Goal: Transaction & Acquisition: Purchase product/service

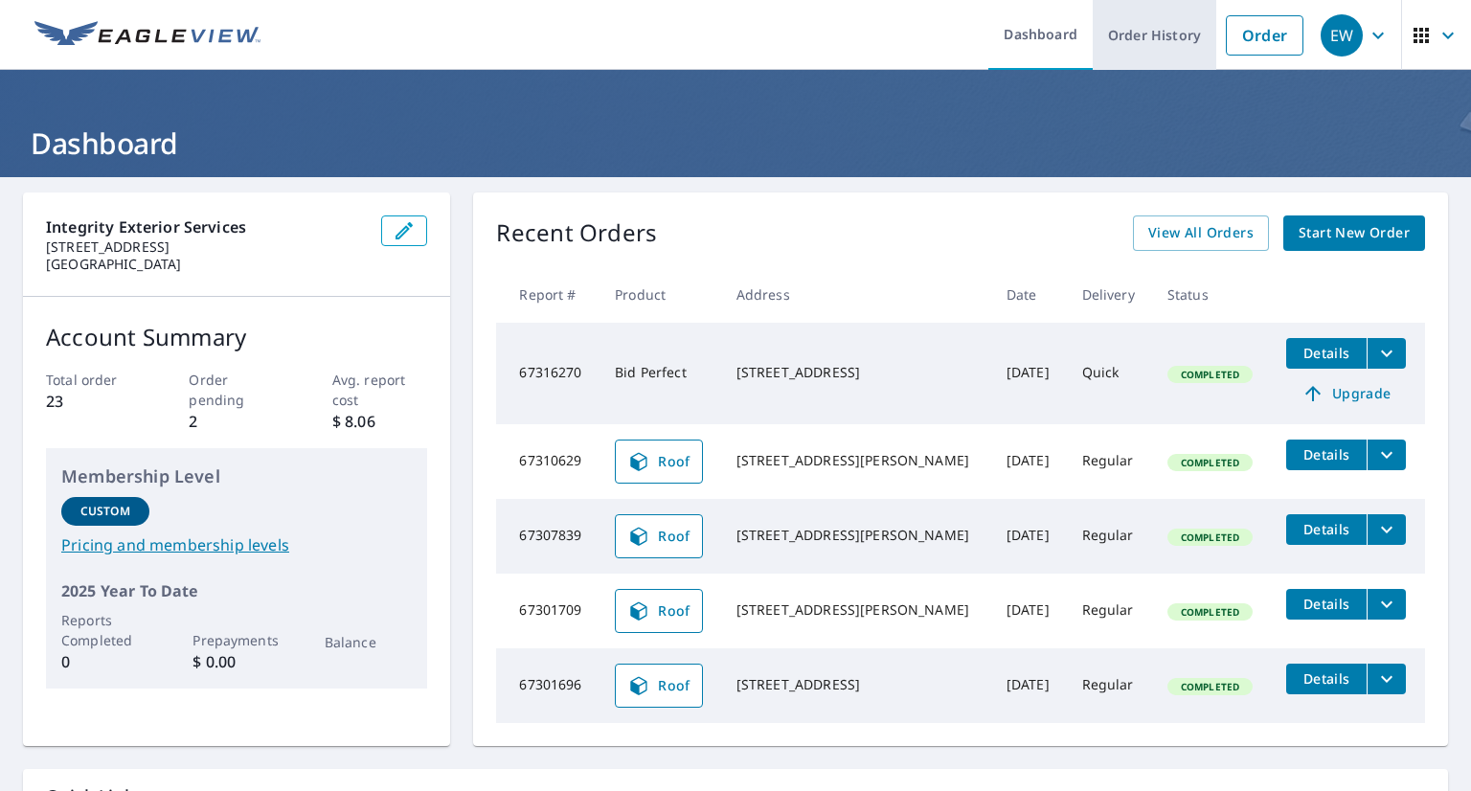
click at [1136, 26] on link "Order History" at bounding box center [1154, 35] width 124 height 70
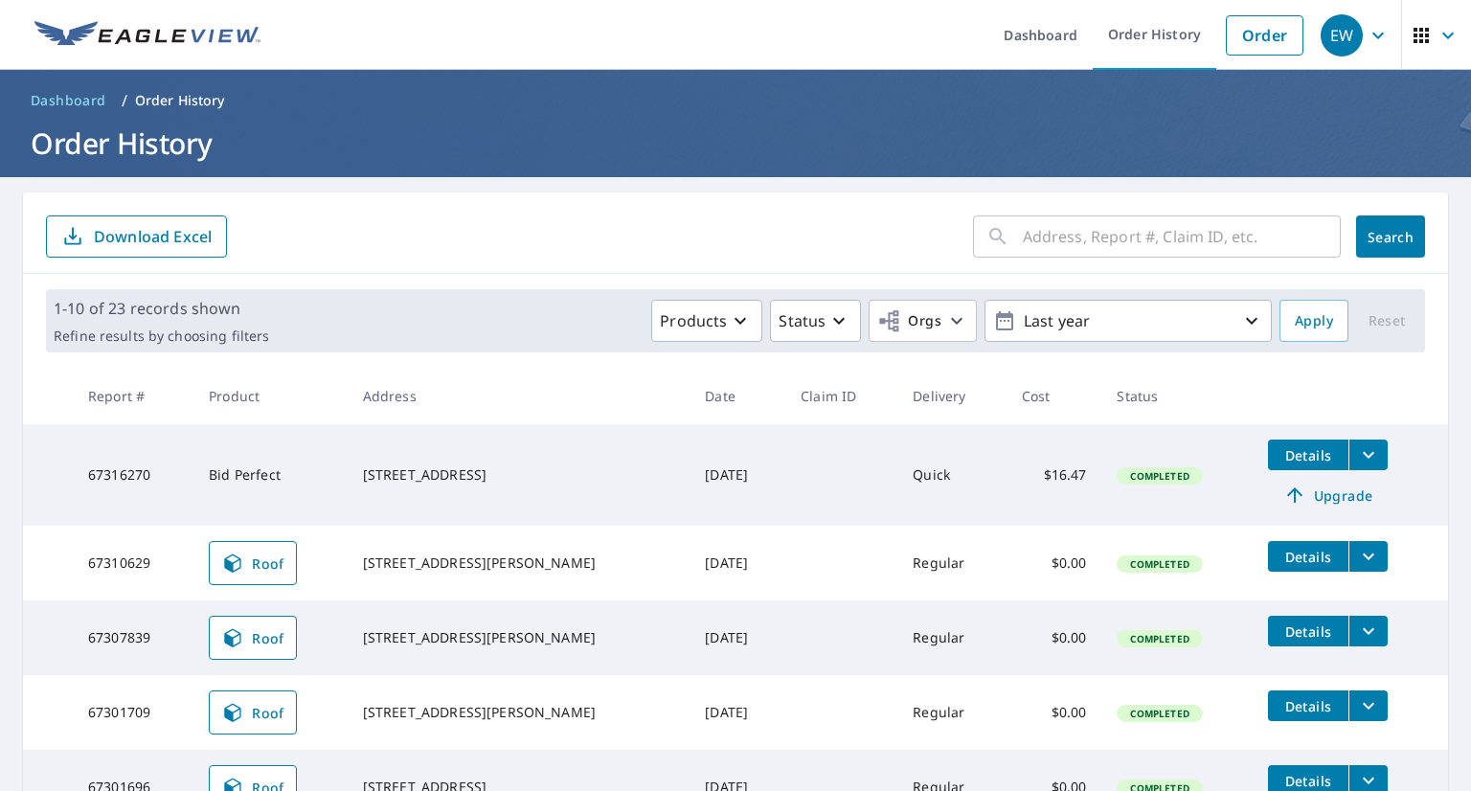
click at [1078, 242] on input "text" at bounding box center [1182, 237] width 318 height 54
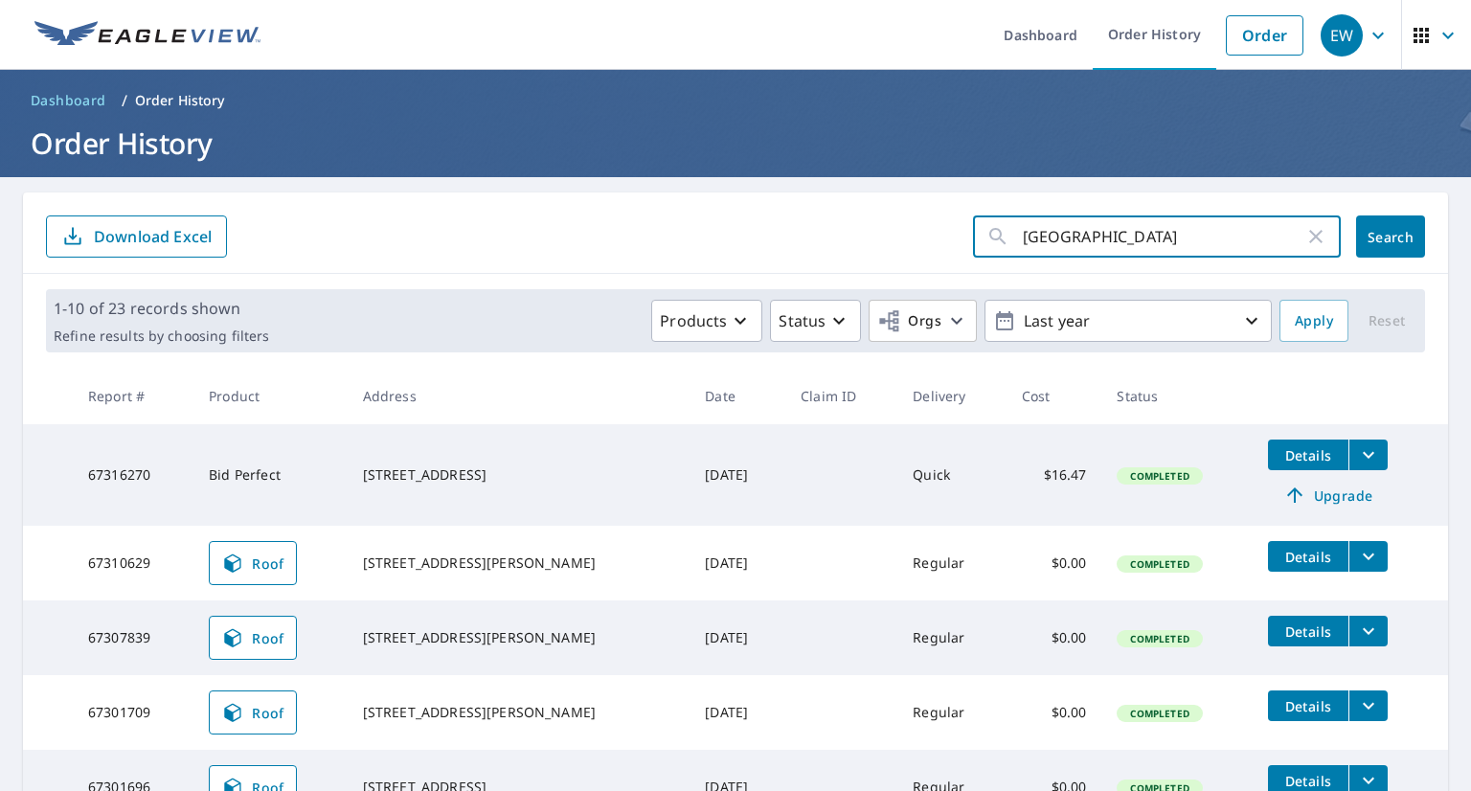
type input "[GEOGRAPHIC_DATA]"
click button "Search" at bounding box center [1390, 236] width 69 height 42
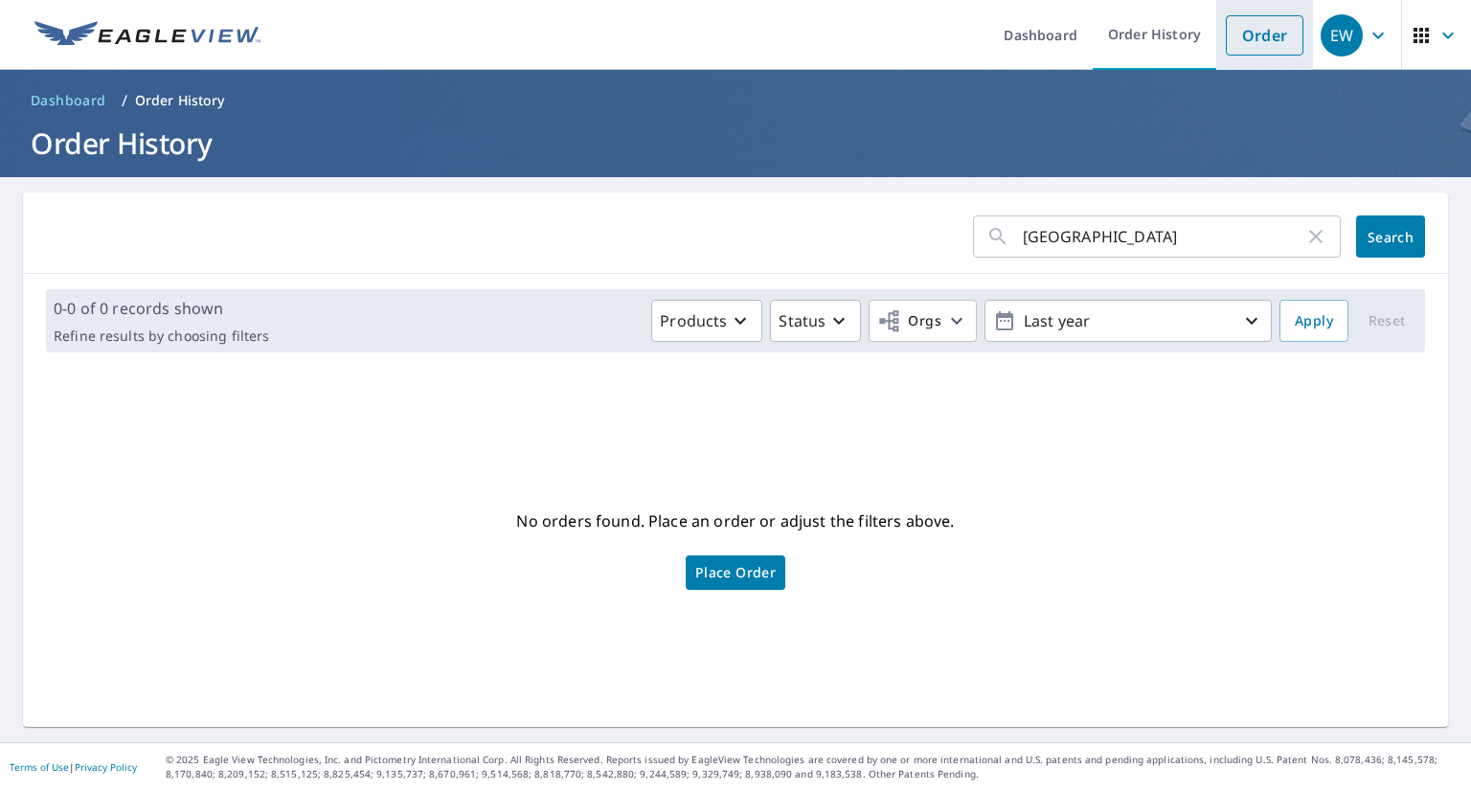
click at [1279, 32] on link "Order" at bounding box center [1265, 35] width 78 height 40
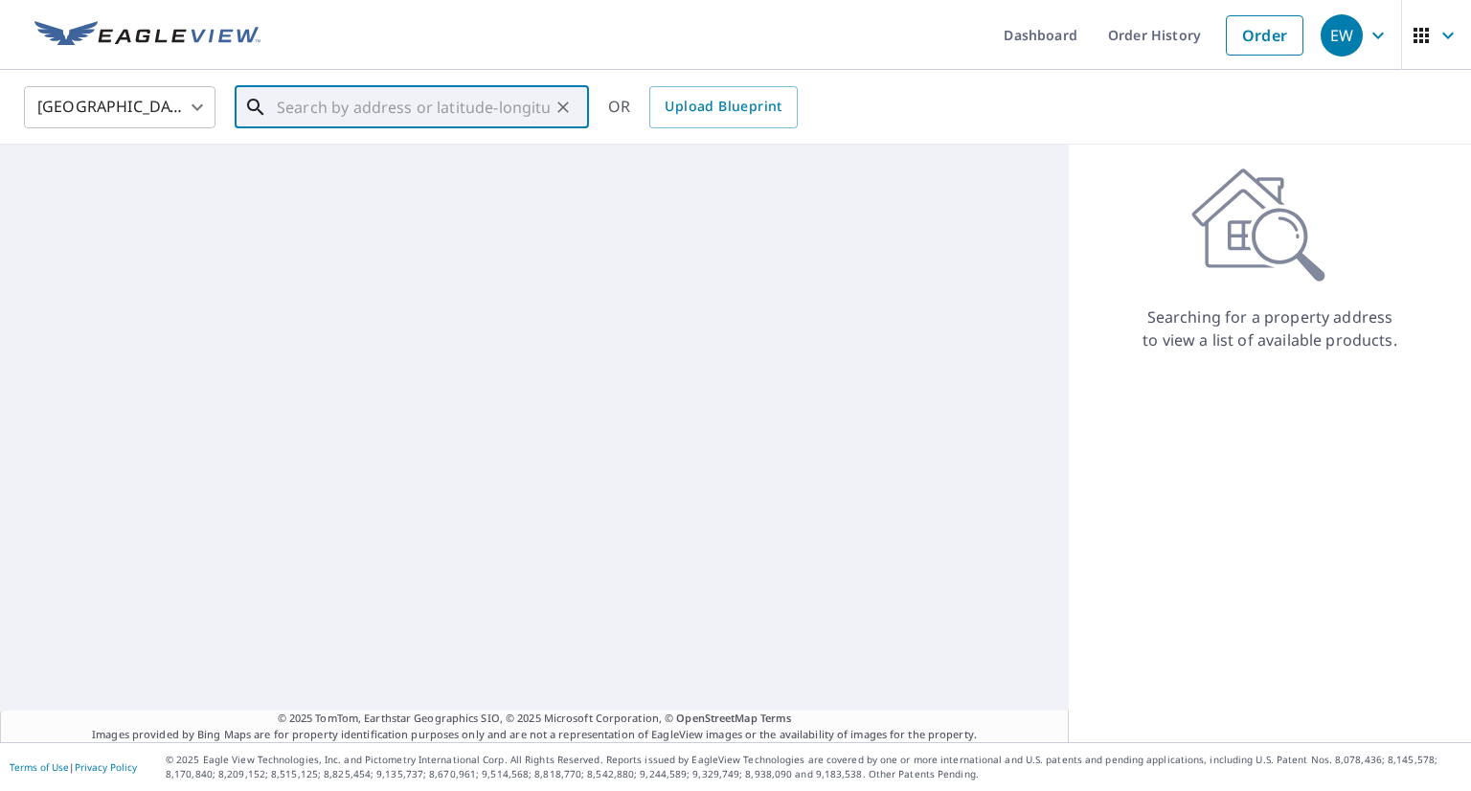
click at [439, 118] on input "text" at bounding box center [413, 107] width 273 height 54
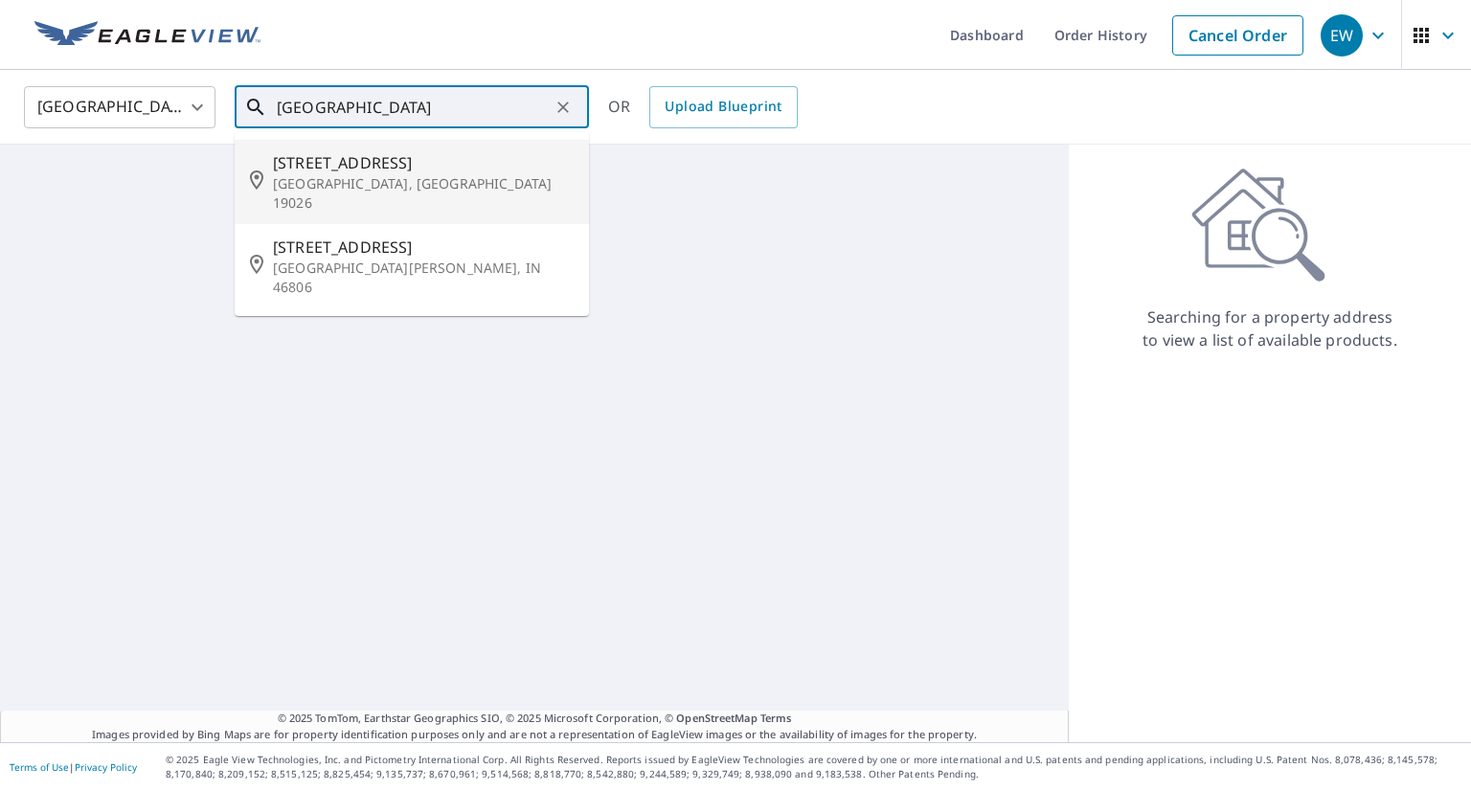
click at [374, 169] on span "[STREET_ADDRESS]" at bounding box center [423, 162] width 301 height 23
type input "[STREET_ADDRESS]"
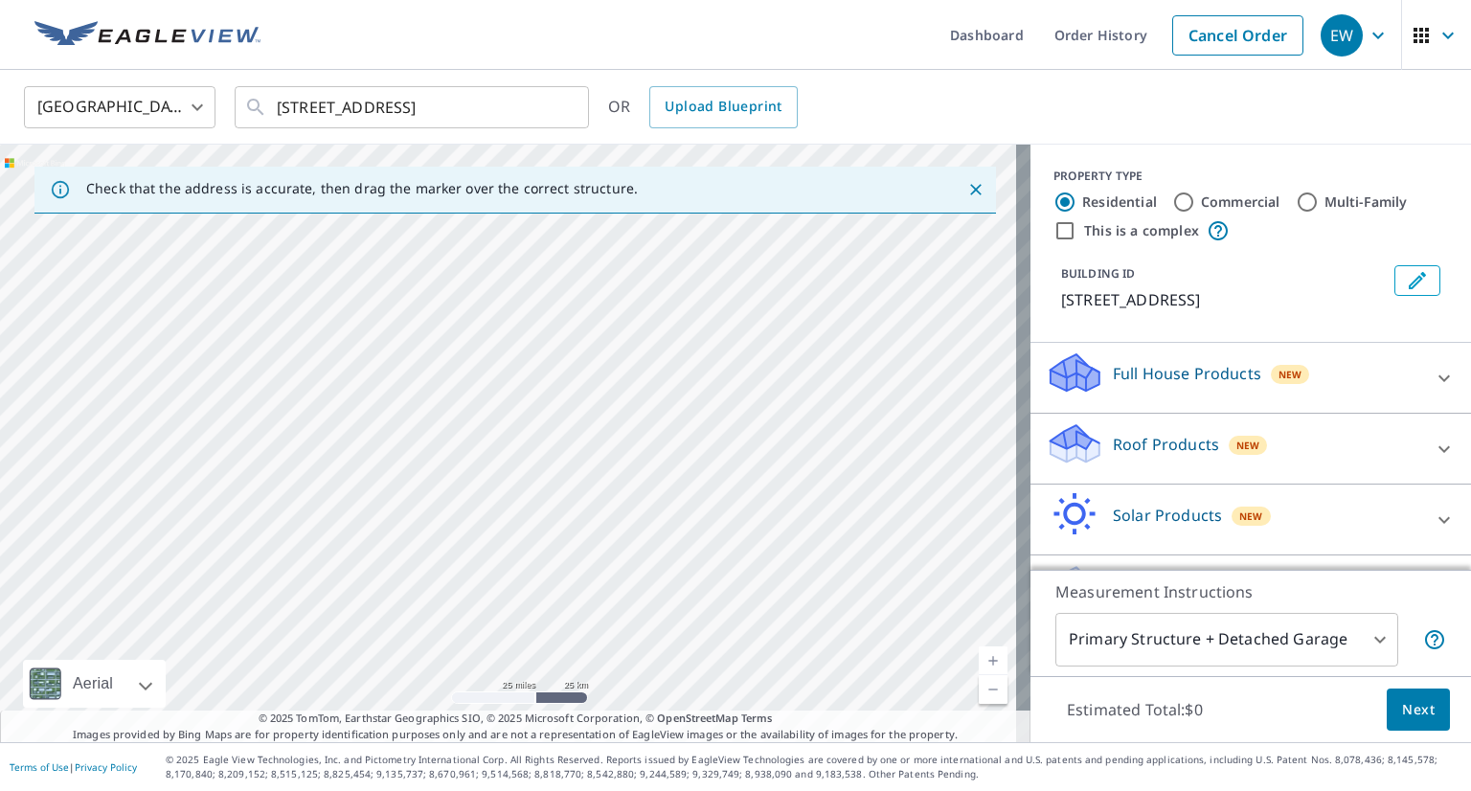
drag, startPoint x: 854, startPoint y: 327, endPoint x: 18, endPoint y: 231, distance: 841.4
click at [19, 233] on div at bounding box center [515, 443] width 1030 height 597
drag, startPoint x: 687, startPoint y: 403, endPoint x: 385, endPoint y: 512, distance: 321.6
click at [385, 512] on div at bounding box center [515, 443] width 1030 height 597
click at [966, 192] on icon "Close" at bounding box center [975, 189] width 19 height 19
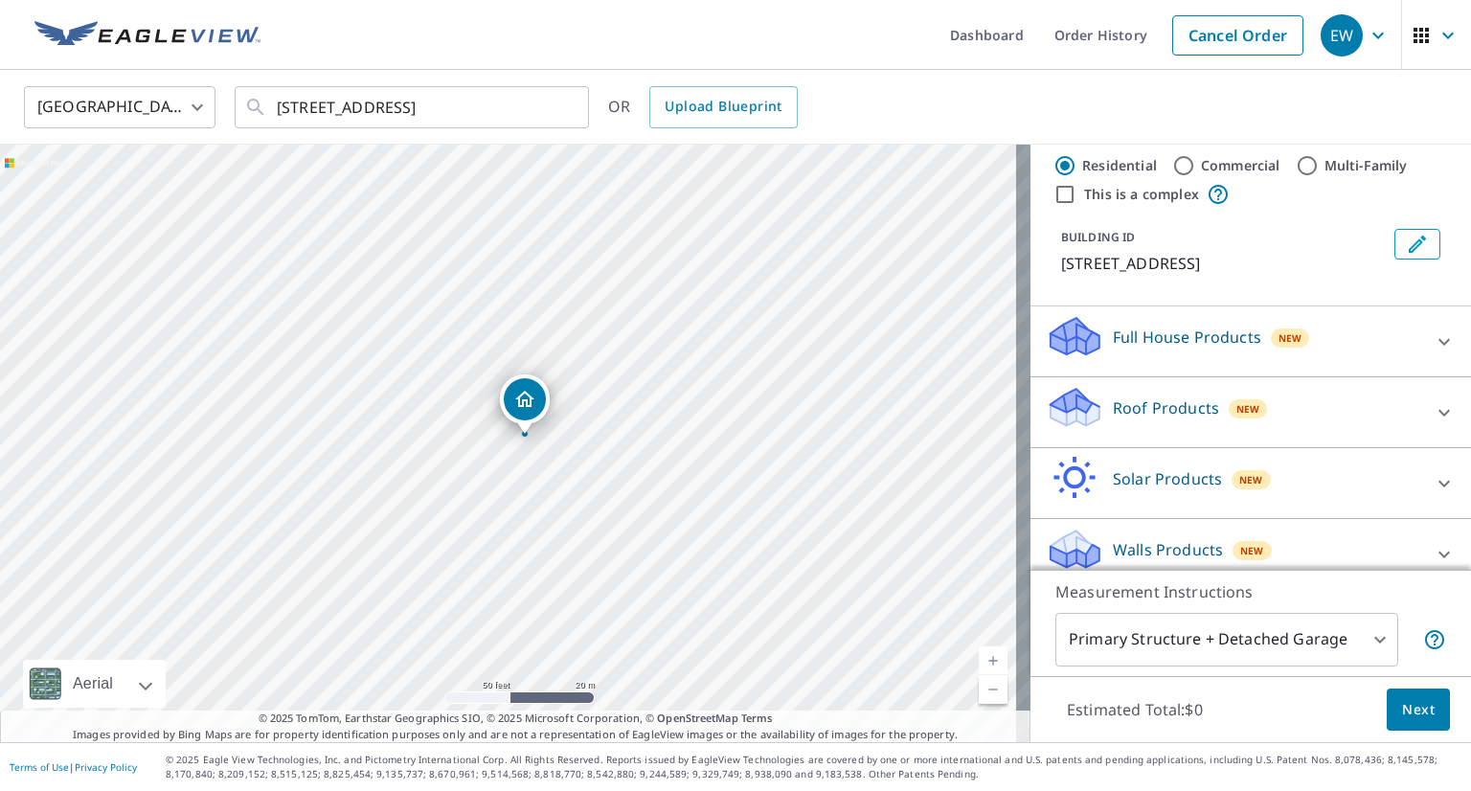
scroll to position [56, 0]
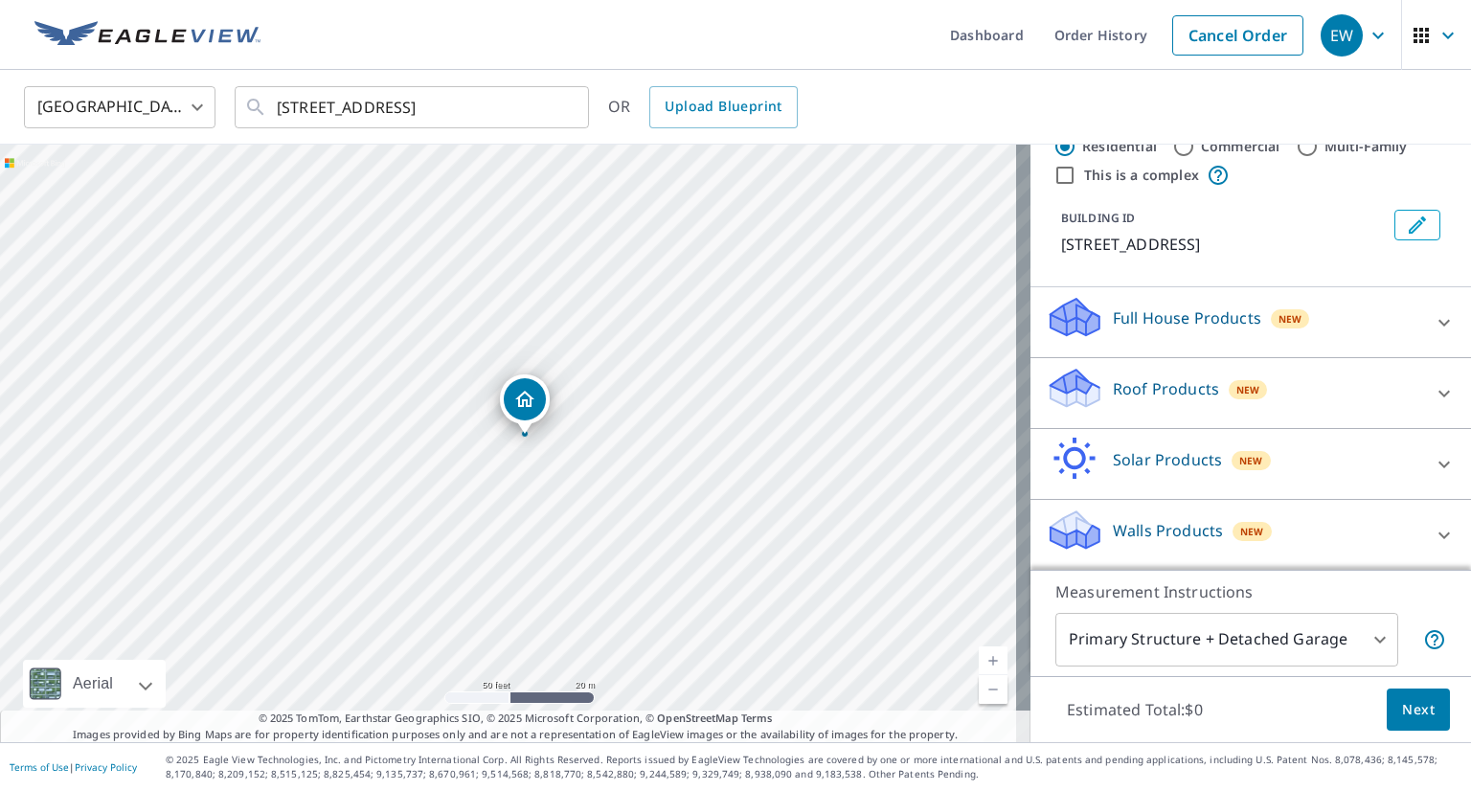
click at [1432, 386] on icon at bounding box center [1443, 393] width 23 height 23
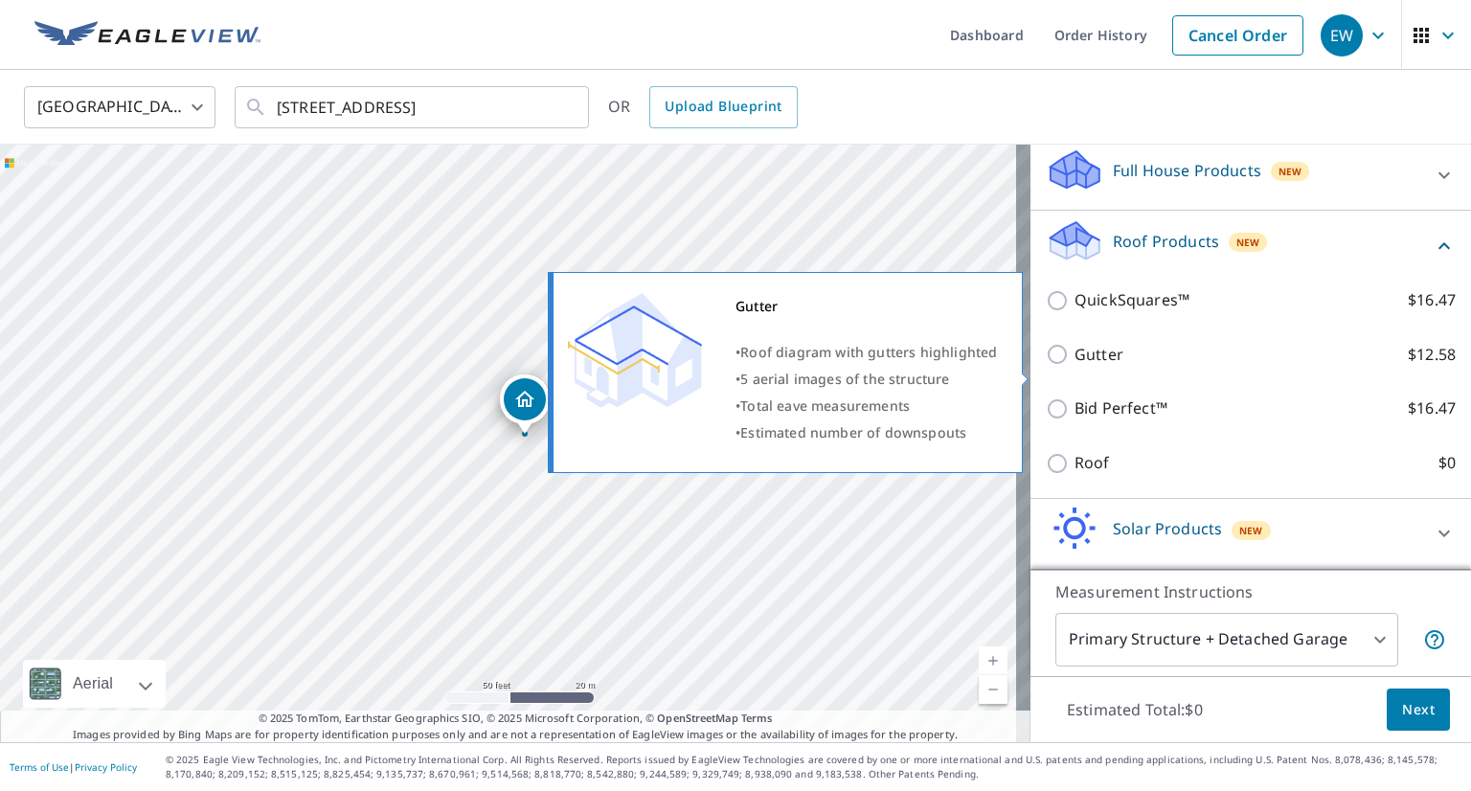
scroll to position [176, 0]
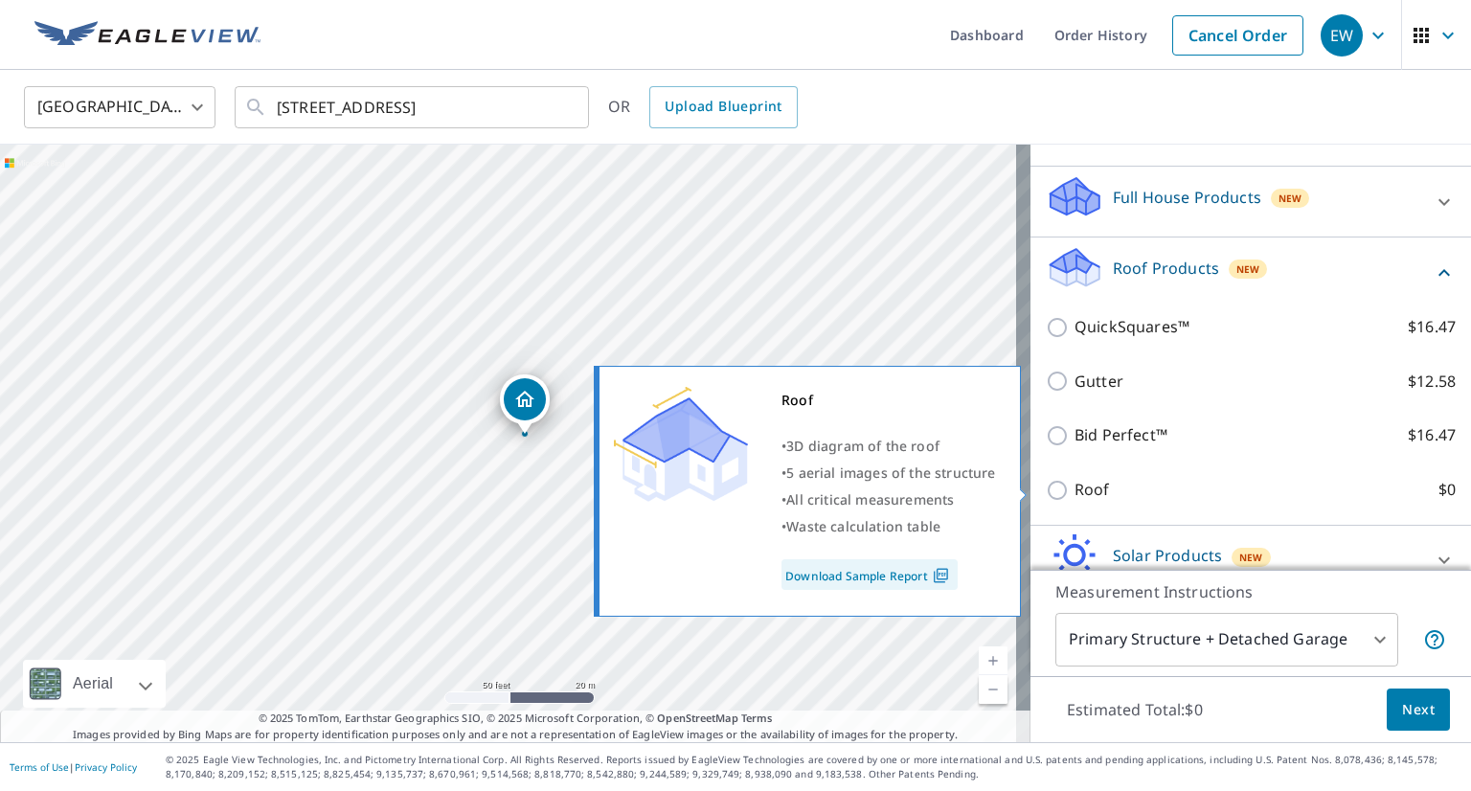
click at [1046, 490] on input "Roof $0" at bounding box center [1060, 490] width 29 height 23
checkbox input "true"
type input "3"
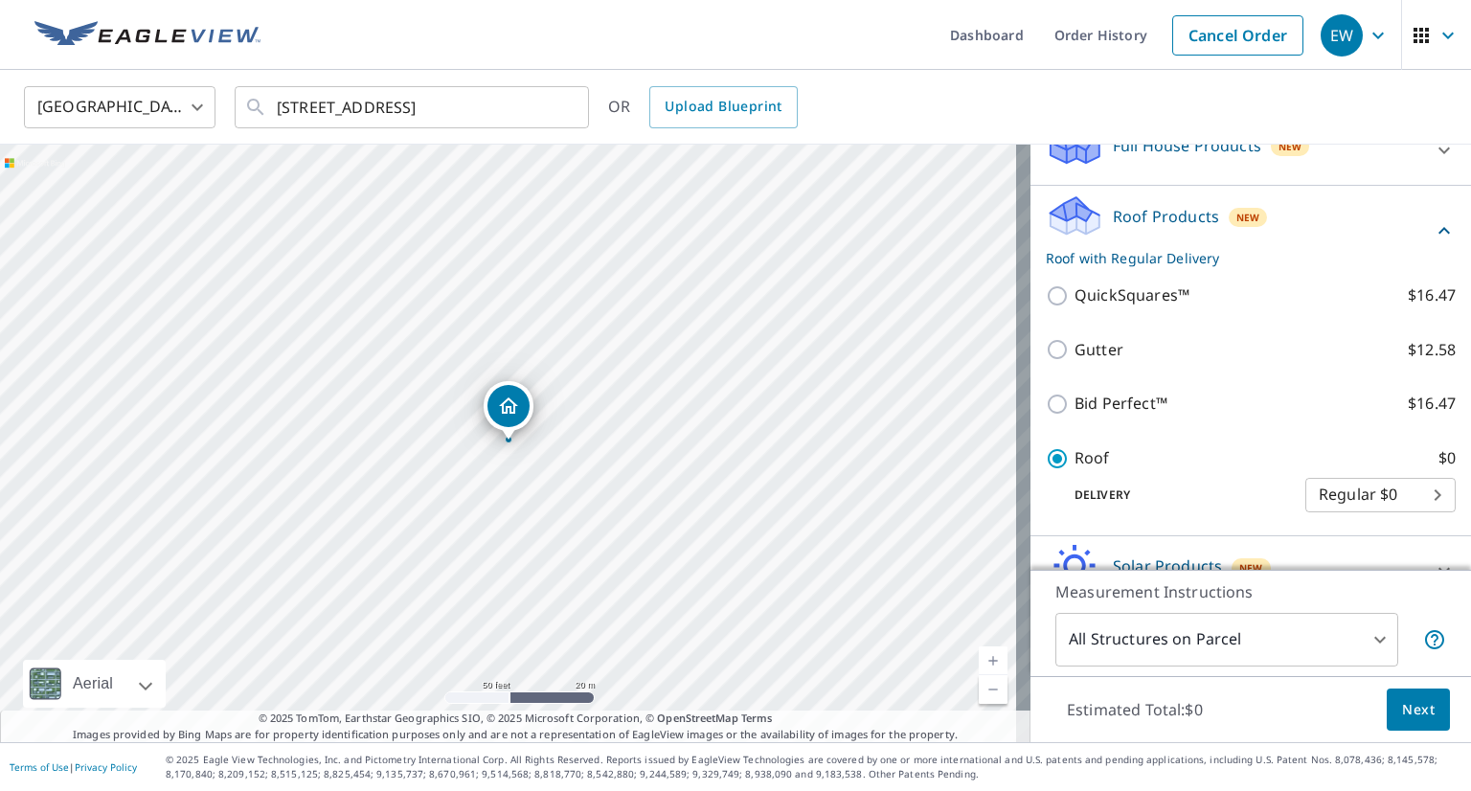
scroll to position [282, 0]
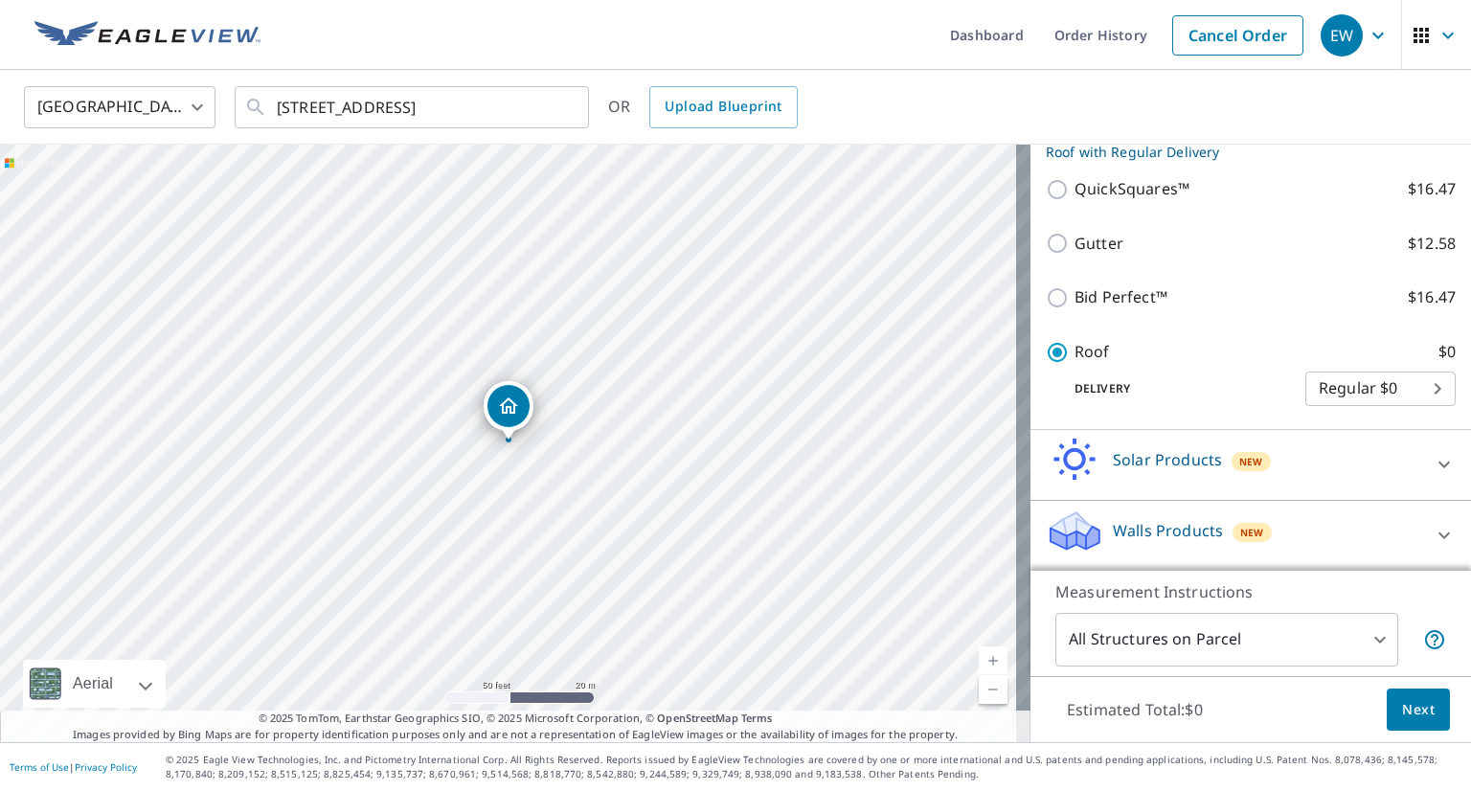
click at [1402, 700] on span "Next" at bounding box center [1418, 710] width 33 height 24
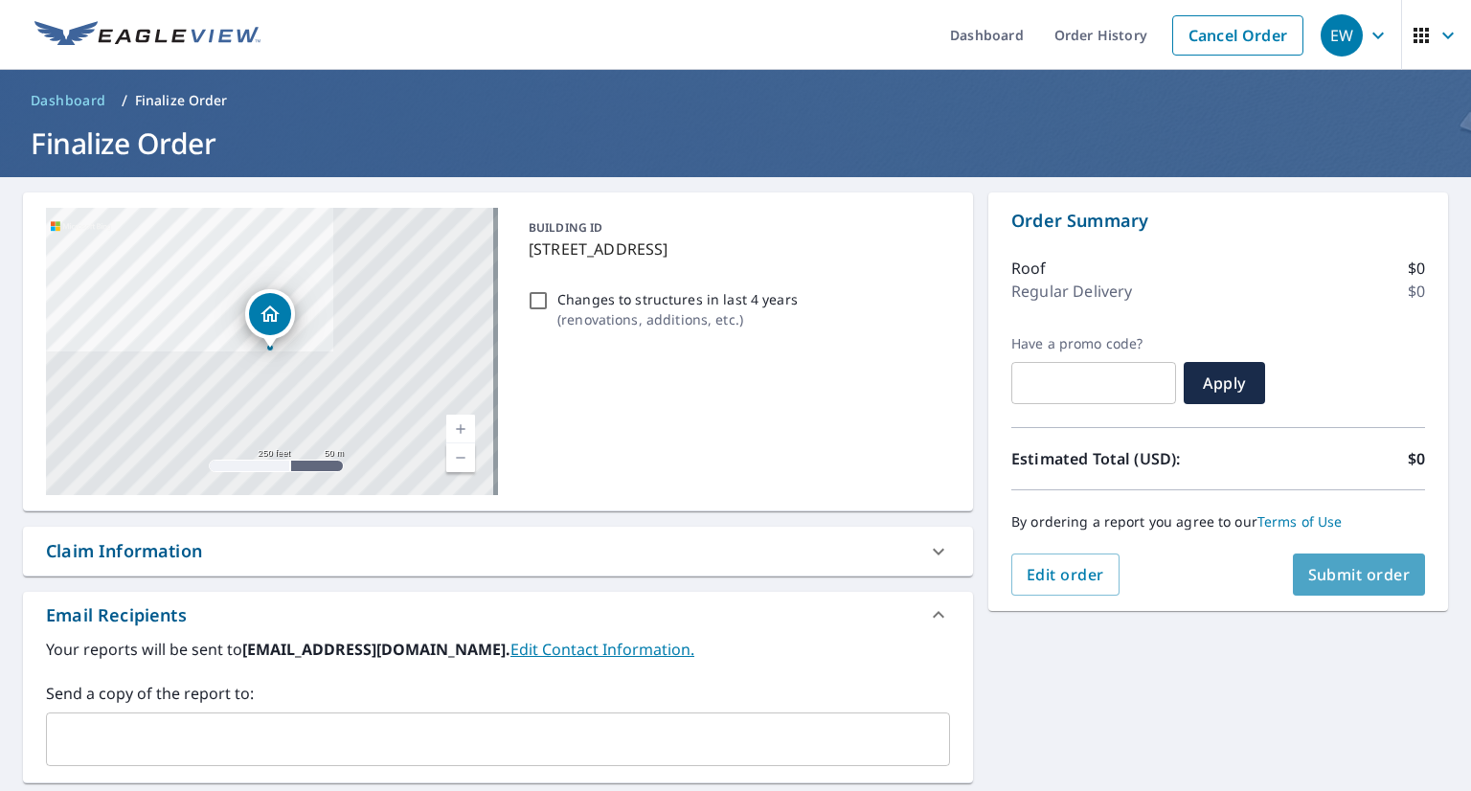
click at [1360, 578] on span "Submit order" at bounding box center [1359, 574] width 102 height 21
